Goal: Task Accomplishment & Management: Manage account settings

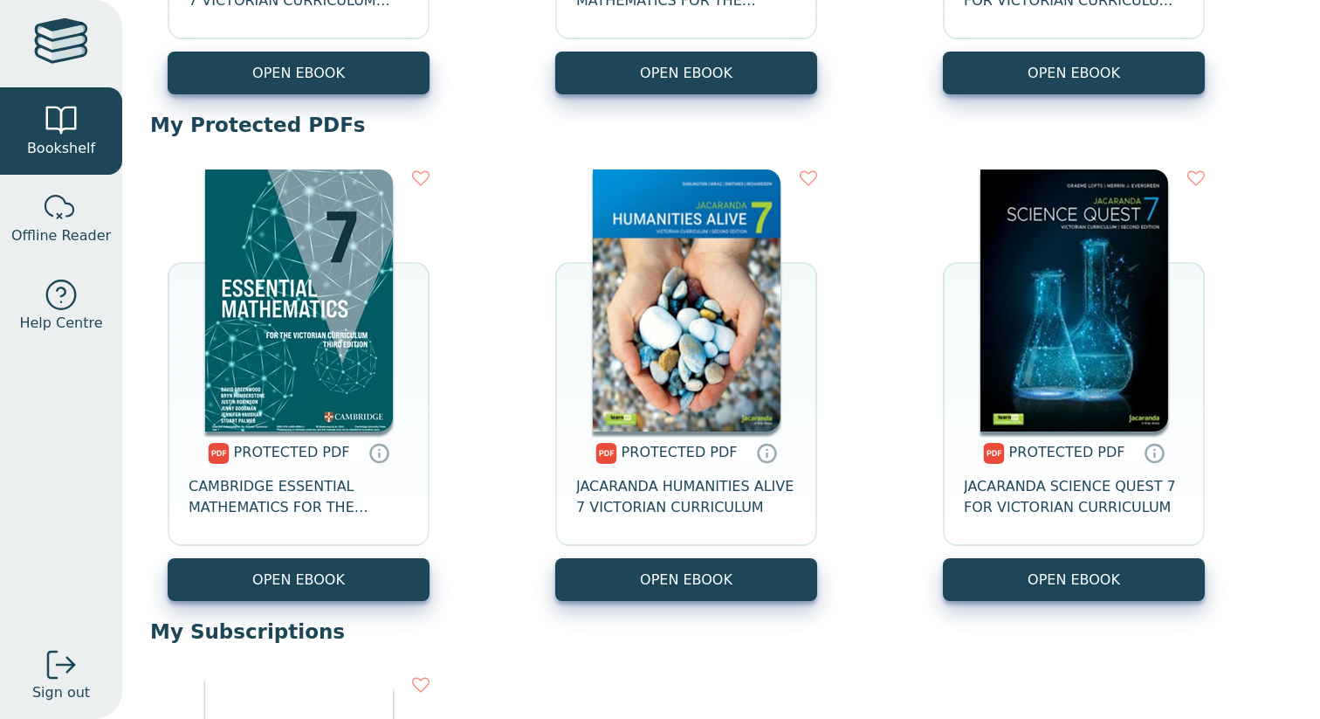
scroll to position [575, 0]
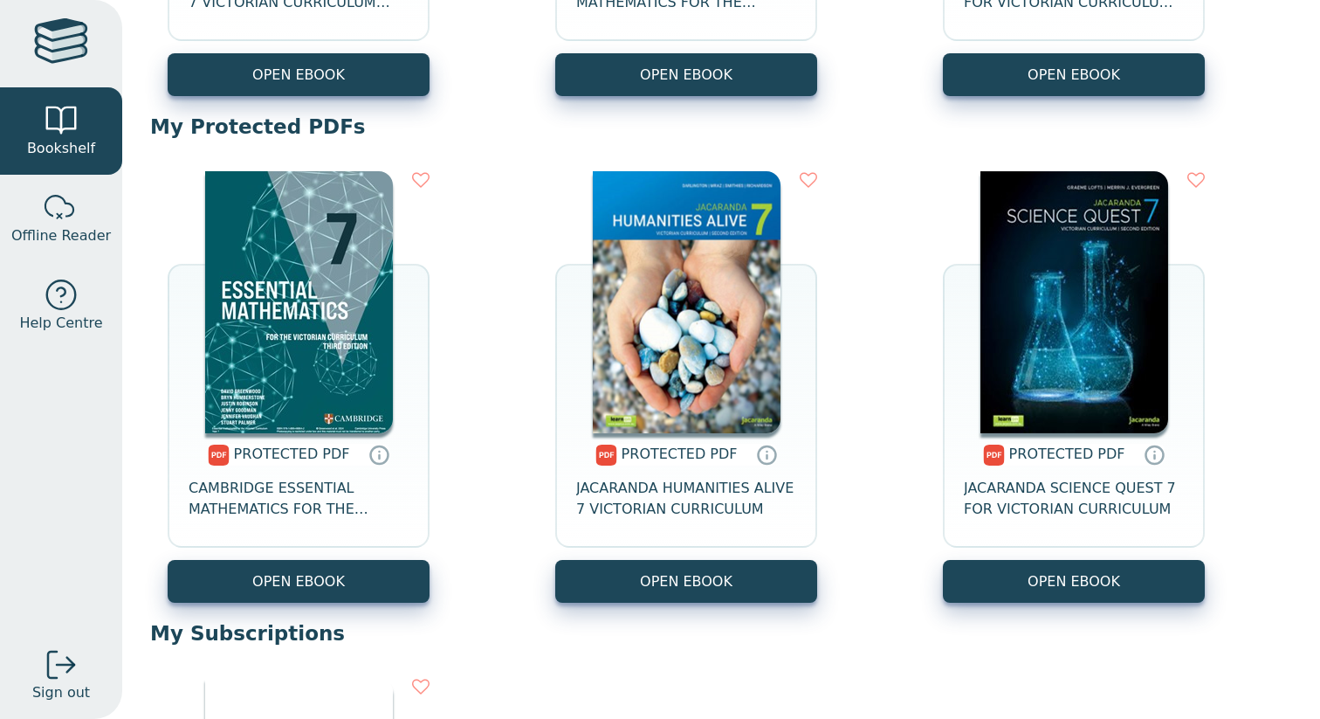
click at [435, 179] on div "PROTECTED PDF CAMBRIDGE ESSENTIAL MATHEMATICS FOR THE VICTORIAN CURRICULUM YEAR…" at bounding box center [721, 387] width 1142 height 466
click at [427, 179] on icon at bounding box center [420, 179] width 17 height 17
click at [419, 177] on icon at bounding box center [420, 179] width 17 height 17
click at [427, 182] on icon at bounding box center [420, 179] width 17 height 17
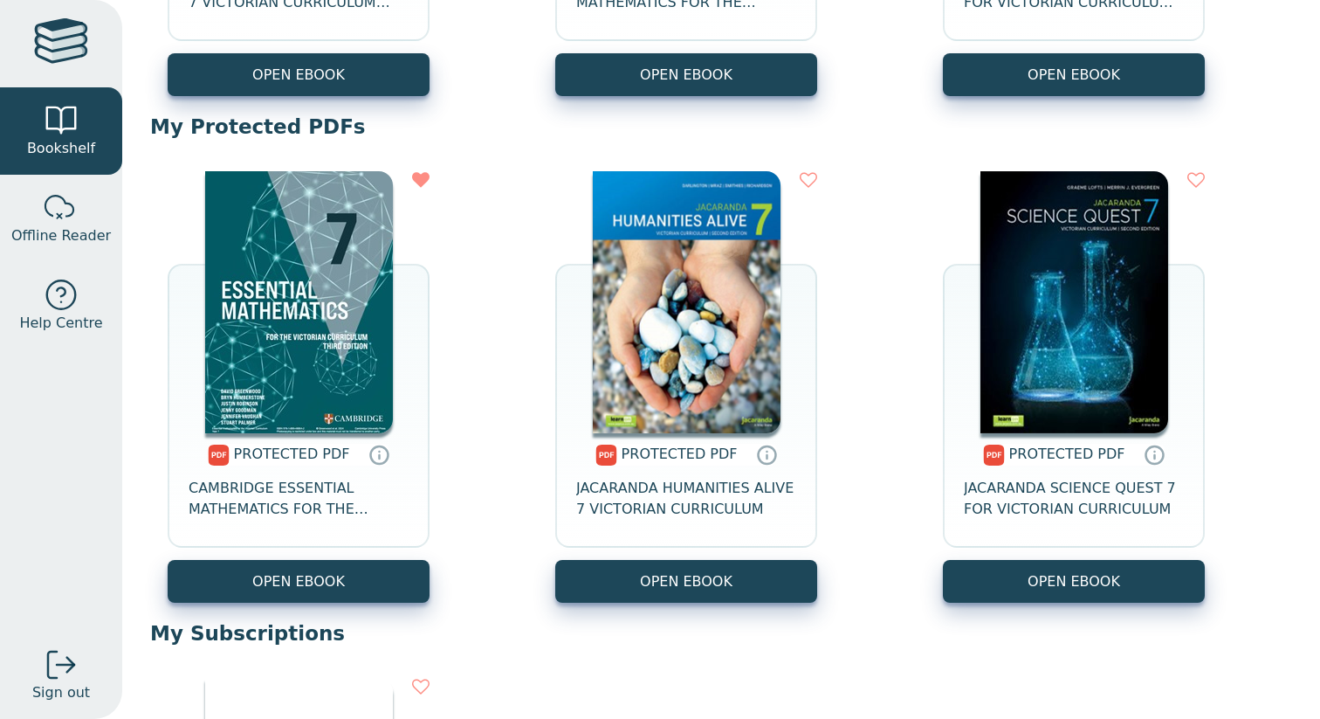
click at [421, 177] on icon at bounding box center [420, 179] width 17 height 17
click at [538, 258] on div "PROTECTED PDF CAMBRIDGE ESSENTIAL MATHEMATICS FOR THE VICTORIAN CURRICULUM YEAR…" at bounding box center [721, 387] width 1142 height 466
click at [423, 182] on icon at bounding box center [420, 179] width 17 height 17
click at [65, 216] on div at bounding box center [61, 207] width 35 height 35
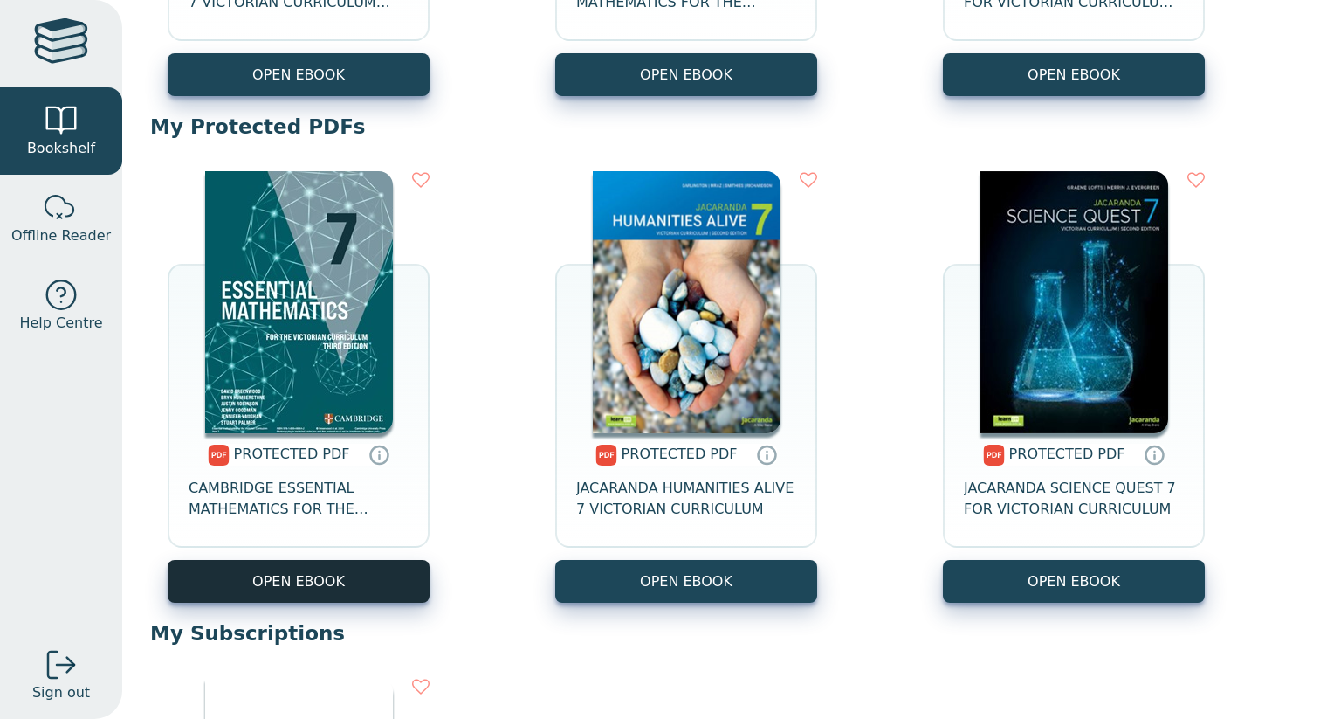
click at [334, 594] on link "OPEN EBOOK" at bounding box center [299, 581] width 262 height 43
